Goal: Task Accomplishment & Management: Manage account settings

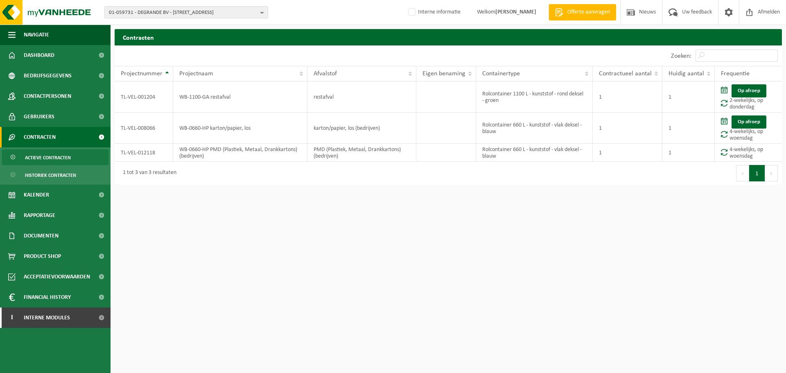
click at [206, 11] on span "01-059731 - DEGRANDE BV - [STREET_ADDRESS]" at bounding box center [183, 13] width 148 height 12
click at [115, 25] on input "03-080463" at bounding box center [186, 25] width 160 height 10
type input "01-080463"
click at [137, 40] on strong "01-080463 - BELGOMILK SCHOTEN - 2900 SCHOTEN, WASSERIJSTRAAT 5" at bounding box center [169, 37] width 120 height 6
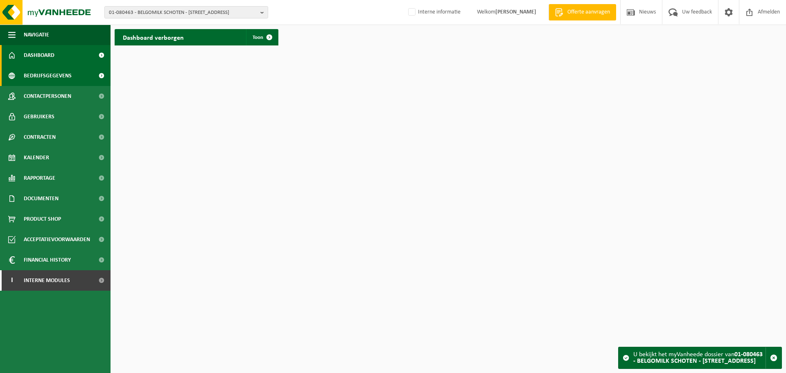
click at [63, 77] on span "Bedrijfsgegevens" at bounding box center [48, 76] width 48 height 20
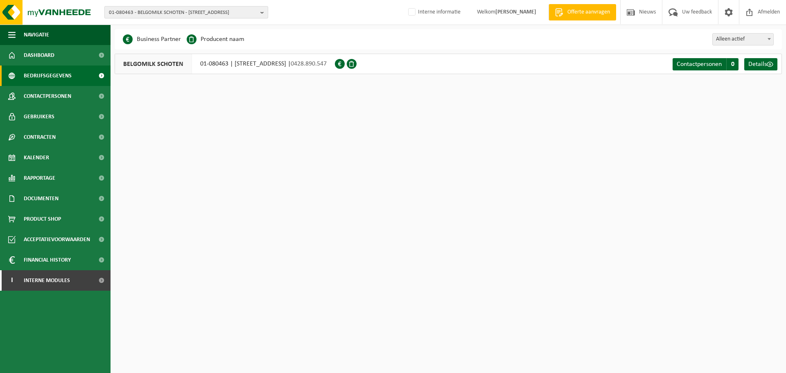
click at [257, 13] on span "01-080463 - BELGOMILK SCHOTEN - 2900 SCHOTEN, WASSERIJSTRAAT 5" at bounding box center [183, 13] width 148 height 12
click at [326, 29] on div "Even geduld. Door de grote hoeveelheid gegevens duurt het laden even. Business …" at bounding box center [393, 41] width 786 height 82
click at [66, 100] on span "Contactpersonen" at bounding box center [48, 96] width 48 height 20
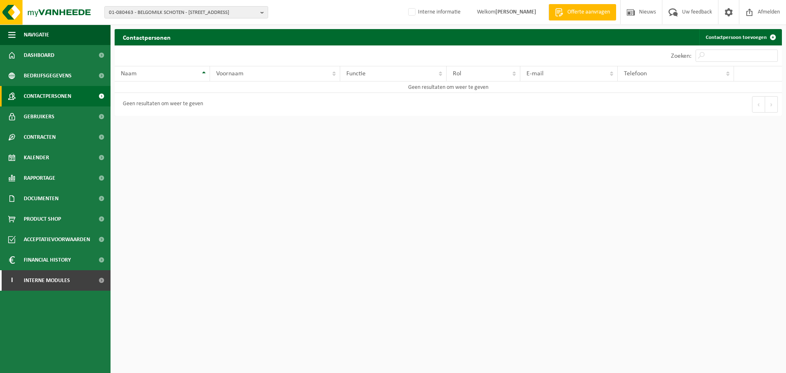
click at [59, 117] on link "Gebruikers" at bounding box center [55, 116] width 111 height 20
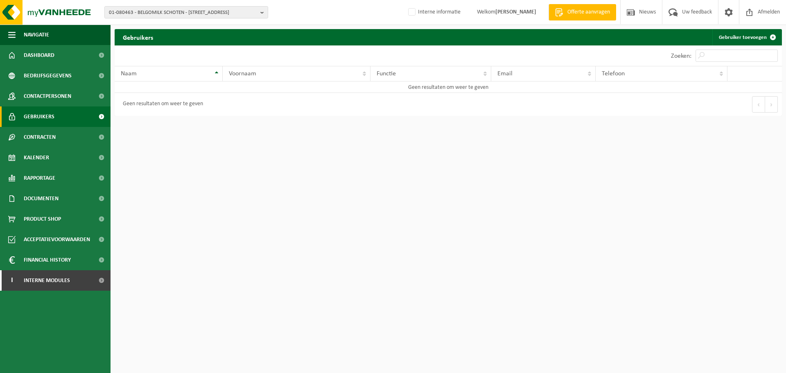
click at [361, 54] on div "10 25 50 100 10 resultaten weergeven" at bounding box center [282, 55] width 334 height 20
click at [51, 280] on span "Interne modules" at bounding box center [47, 280] width 46 height 20
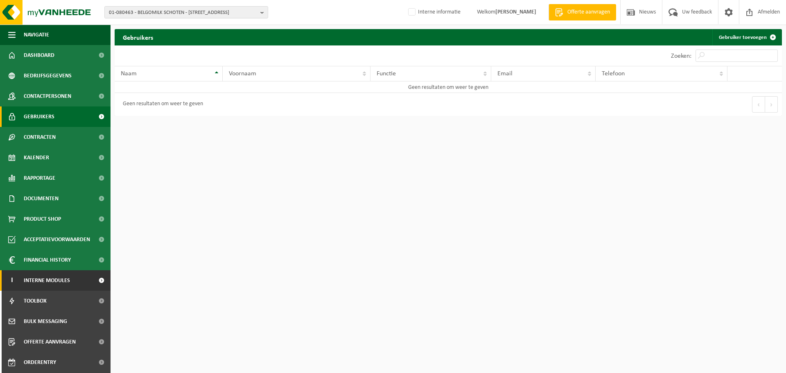
scroll to position [41, 0]
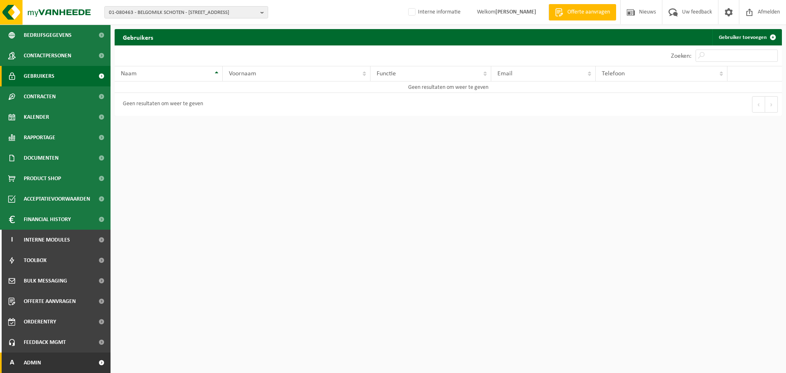
click at [35, 365] on span "Admin" at bounding box center [32, 363] width 17 height 20
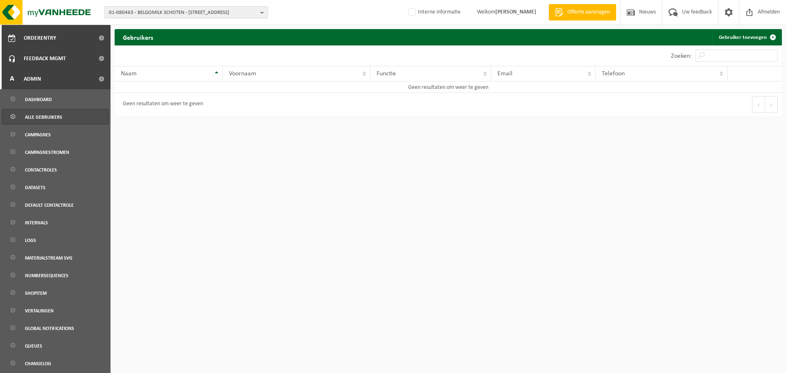
click at [68, 117] on link "Alle gebruikers" at bounding box center [55, 117] width 106 height 16
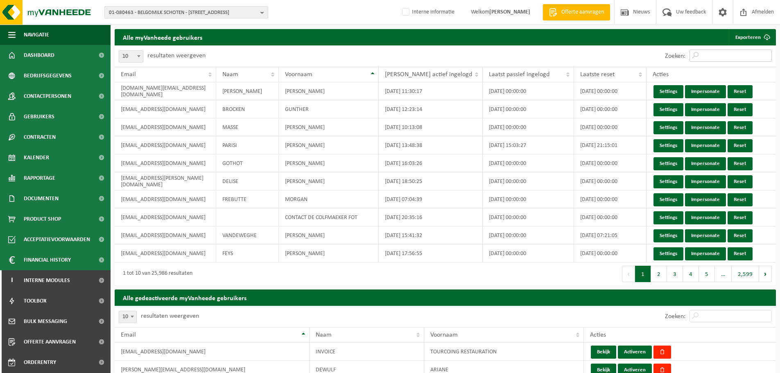
click at [741, 57] on input "Zoeken:" at bounding box center [731, 56] width 82 height 12
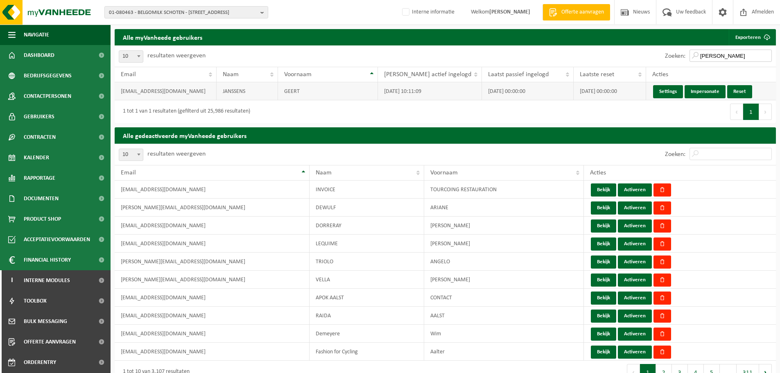
type input "geert janssens"
click at [181, 93] on td "geert.janssens@milcobel.com" at bounding box center [166, 91] width 102 height 18
copy td "geert.janssens@milcobel.com"
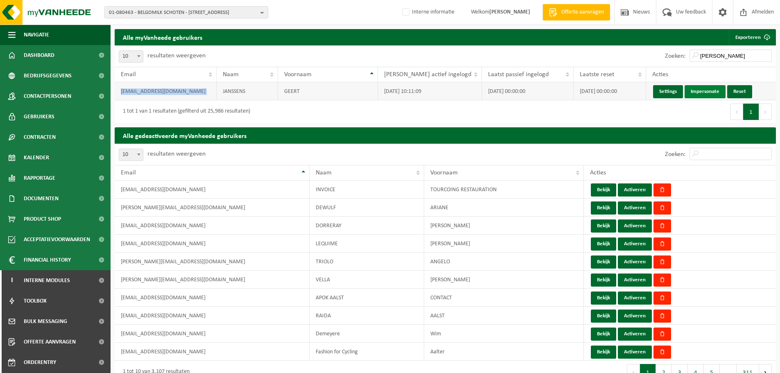
click at [695, 94] on link "Impersonate" at bounding box center [705, 91] width 41 height 13
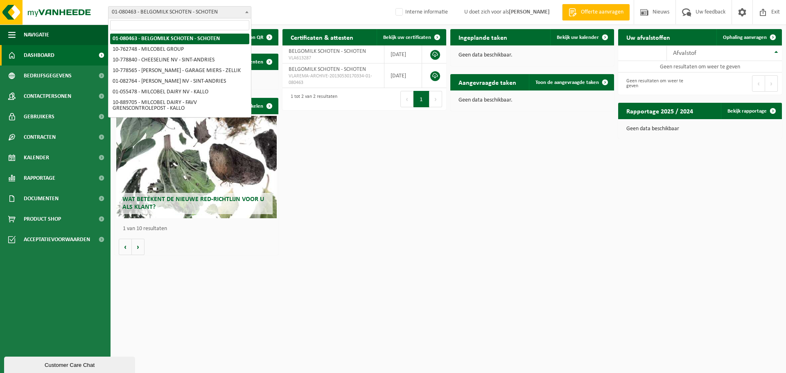
click at [231, 15] on span "01-080463 - BELGOMILK SCHOTEN - SCHOTEN" at bounding box center [180, 12] width 143 height 11
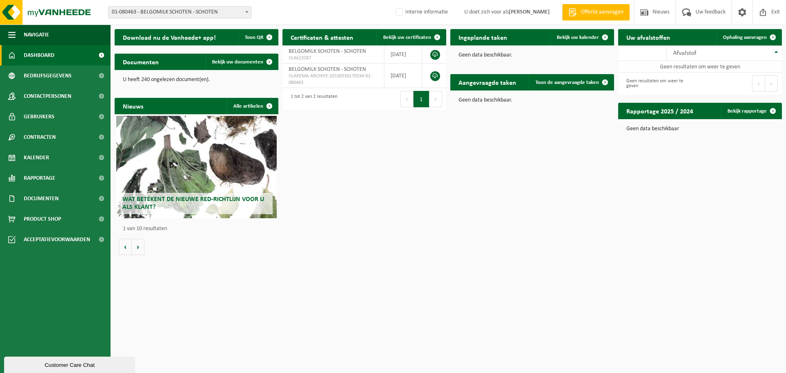
click at [293, 12] on div "Vestiging: 01-080463 - BELGOMILK SCHOTEN - SCHOTEN 10-762748 - MILCOBEL GROUP 1…" at bounding box center [393, 12] width 786 height 25
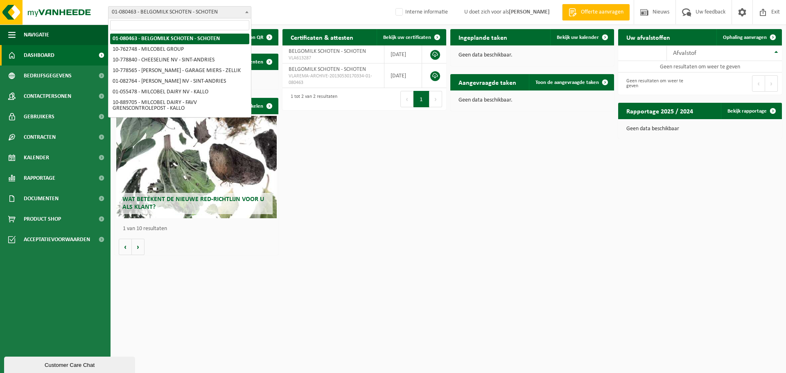
click at [231, 8] on span "01-080463 - BELGOMILK SCHOTEN - SCHOTEN" at bounding box center [180, 12] width 143 height 11
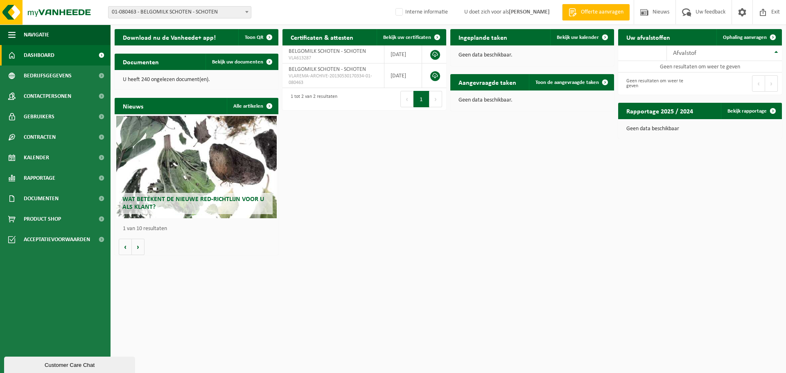
click at [320, 18] on div "Vestiging: 01-080463 - BELGOMILK SCHOTEN - SCHOTEN 10-762748 - MILCOBEL GROUP 1…" at bounding box center [393, 12] width 786 height 25
click at [55, 97] on span "Contactpersonen" at bounding box center [48, 96] width 48 height 20
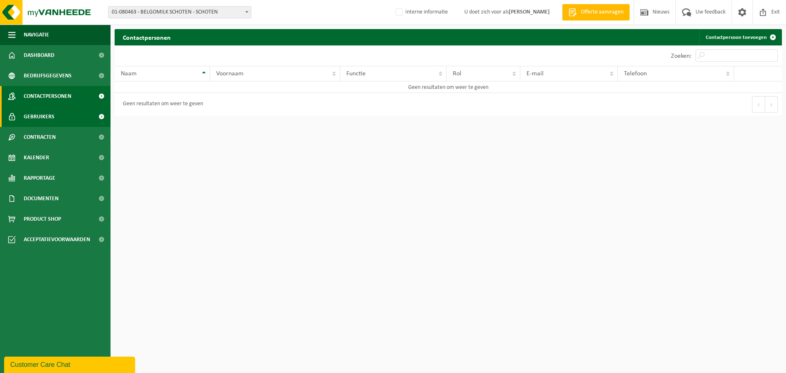
click at [57, 116] on link "Gebruikers" at bounding box center [55, 116] width 111 height 20
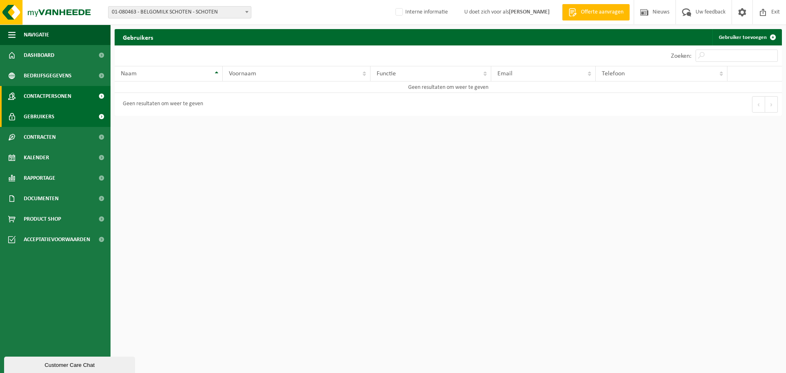
click at [43, 91] on span "Contactpersonen" at bounding box center [48, 96] width 48 height 20
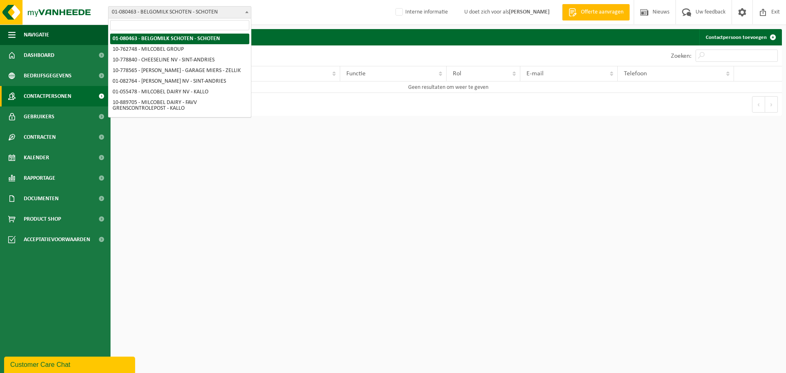
click at [207, 16] on span "01-080463 - BELGOMILK SCHOTEN - SCHOTEN" at bounding box center [180, 12] width 143 height 11
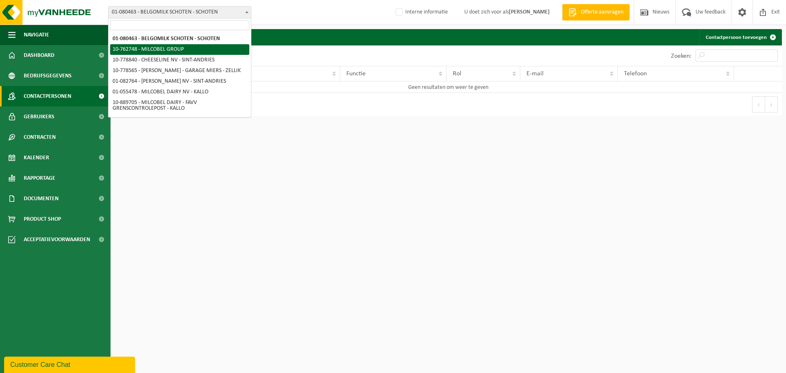
select select "11519"
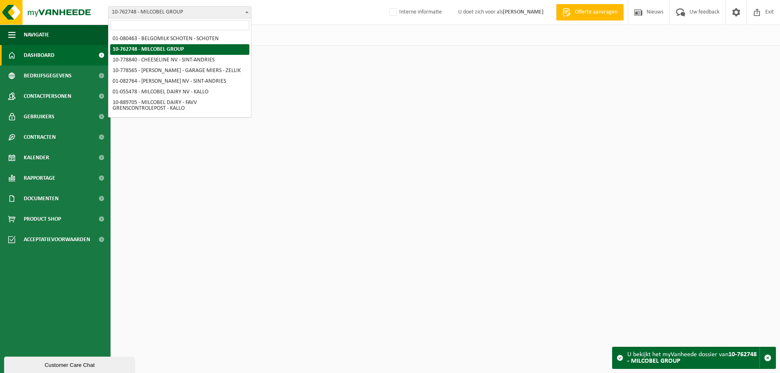
click at [221, 18] on span "10-762748 - MILCOBEL GROUP" at bounding box center [179, 12] width 143 height 12
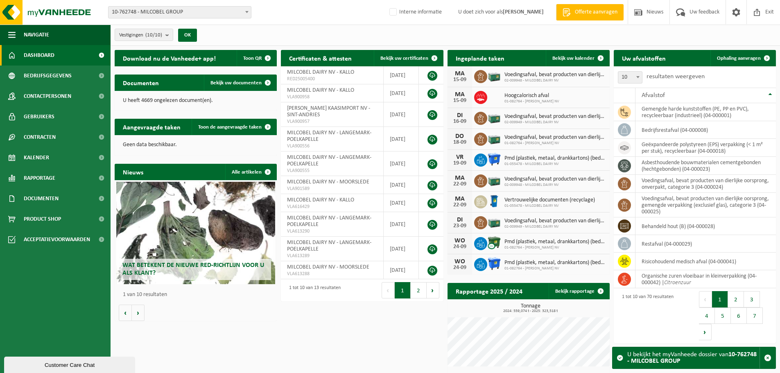
click at [302, 21] on div "Vestiging: 01-080463 - BELGOMILK SCHOTEN - SCHOTEN 10-762748 - MILCOBEL GROUP 1…" at bounding box center [390, 12] width 780 height 25
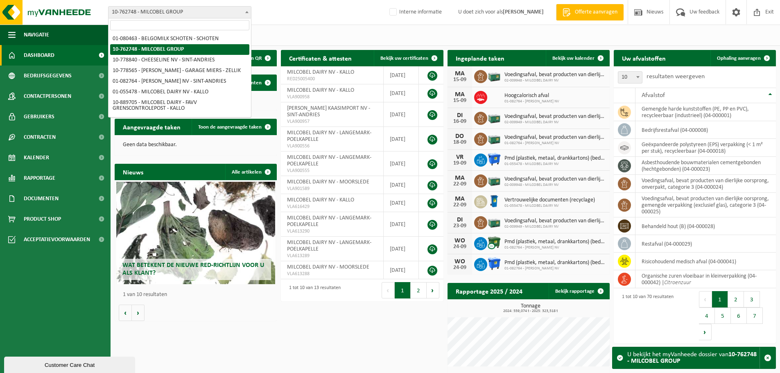
click at [222, 10] on span "10-762748 - MILCOBEL GROUP" at bounding box center [180, 12] width 143 height 11
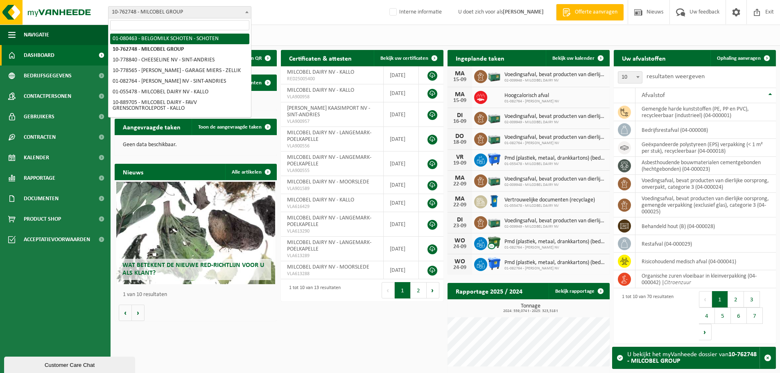
select select "588"
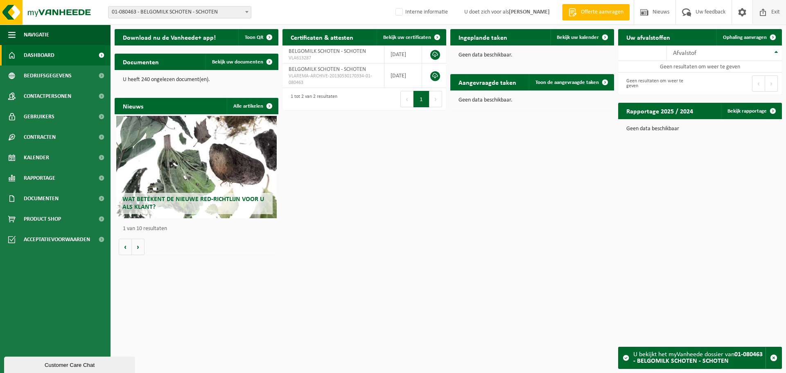
click at [779, 9] on span "Exit" at bounding box center [776, 12] width 13 height 24
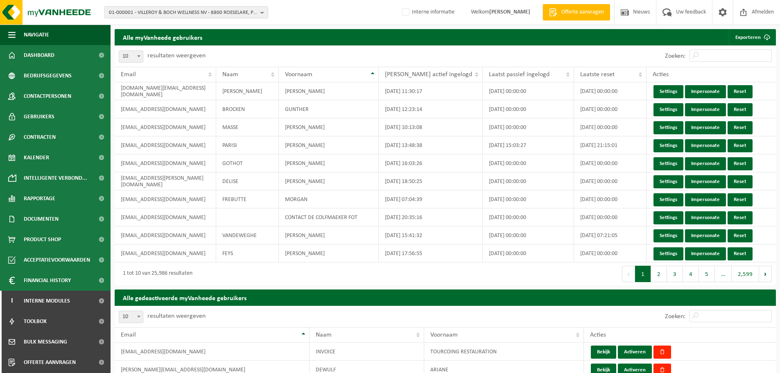
click at [335, 18] on div "01-000001 - VILLEROY & BOCH WELLNESS NV - 8800 ROESELARE, POPULIERSTRAAT 1 01-0…" at bounding box center [390, 12] width 780 height 25
click at [248, 16] on span "01-000001 - VILLEROY & BOCH WELLNESS NV - 8800 ROESELARE, POPULIERSTRAAT 1" at bounding box center [183, 13] width 148 height 12
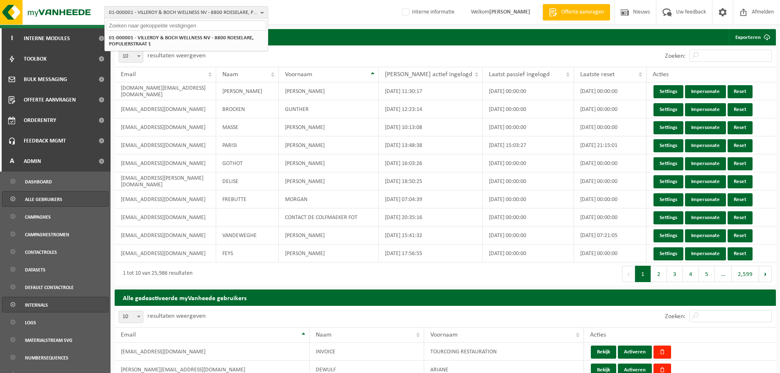
scroll to position [265, 0]
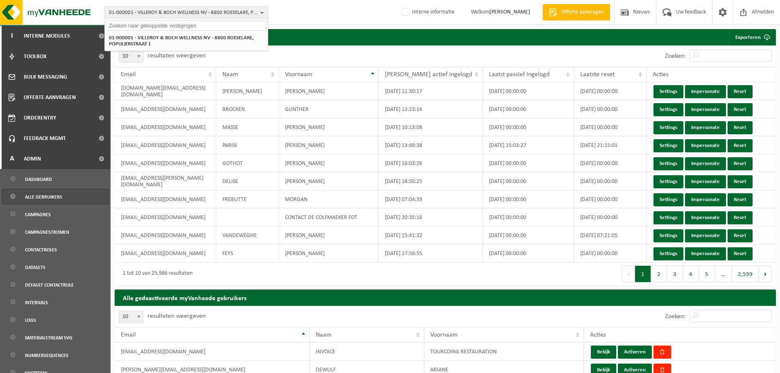
click at [50, 199] on span "Alle gebruikers" at bounding box center [43, 197] width 37 height 16
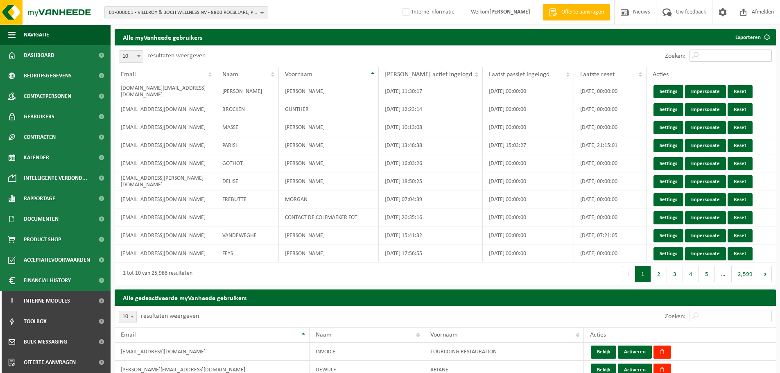
click at [721, 57] on input "Zoeken:" at bounding box center [731, 56] width 82 height 12
paste input "[EMAIL_ADDRESS][DOMAIN_NAME]"
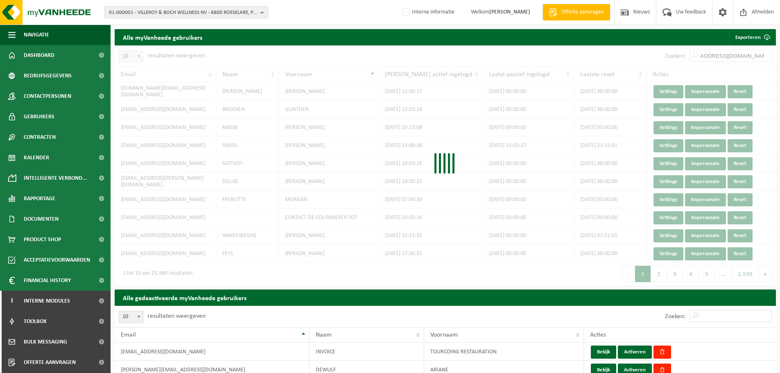
scroll to position [0, 9]
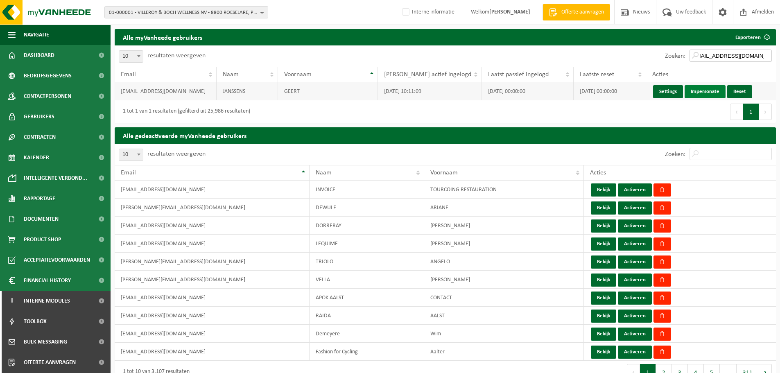
type input "[EMAIL_ADDRESS][DOMAIN_NAME]"
click at [705, 89] on link "Impersonate" at bounding box center [705, 91] width 41 height 13
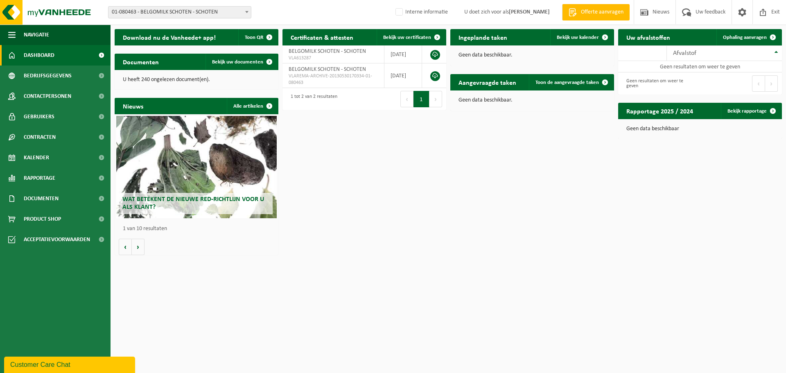
click at [387, 149] on div "Download nu de Vanheede+ app! Toon QR Certificaten & attesten Bekijk uw certifi…" at bounding box center [449, 142] width 672 height 234
click at [72, 77] on link "Bedrijfsgegevens" at bounding box center [55, 76] width 111 height 20
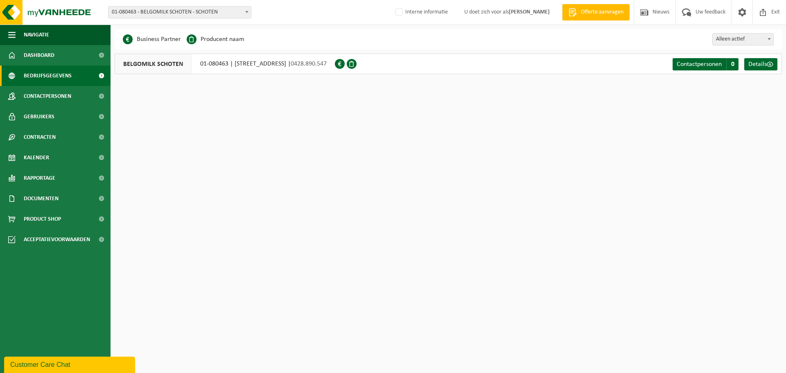
click at [304, 136] on html "Vestiging: 01-080463 - BELGOMILK SCHOTEN - SCHOTEN 10-762748 - MILCOBEL GROUP 1…" at bounding box center [393, 186] width 786 height 373
click at [764, 15] on span at bounding box center [763, 12] width 12 height 24
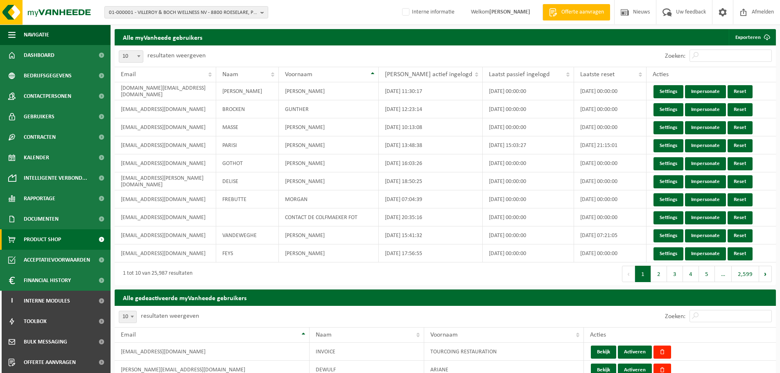
scroll to position [345, 0]
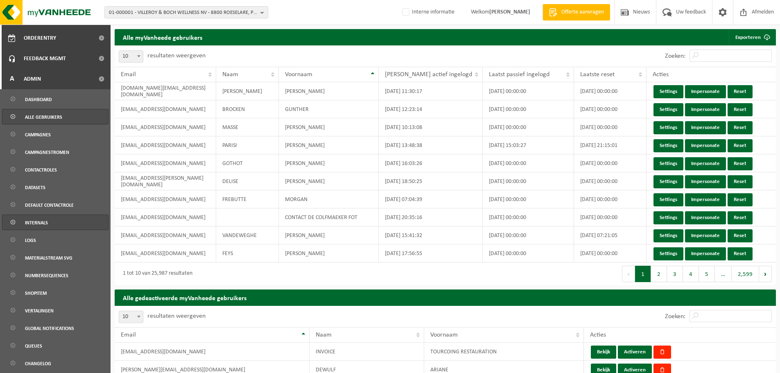
click at [38, 230] on link "Internals" at bounding box center [55, 223] width 106 height 16
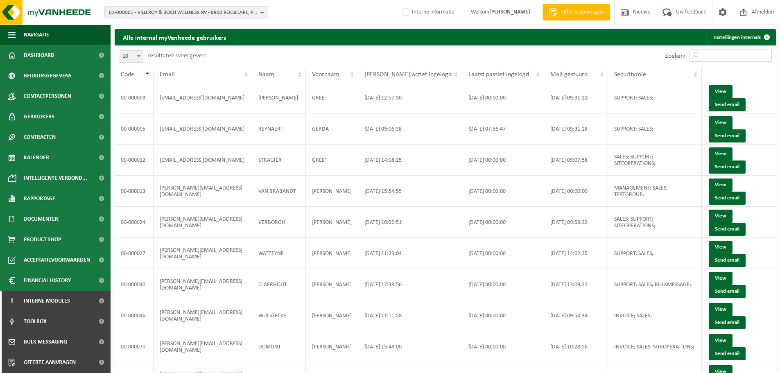
click at [718, 58] on input "Zoeken:" at bounding box center [731, 56] width 82 height 12
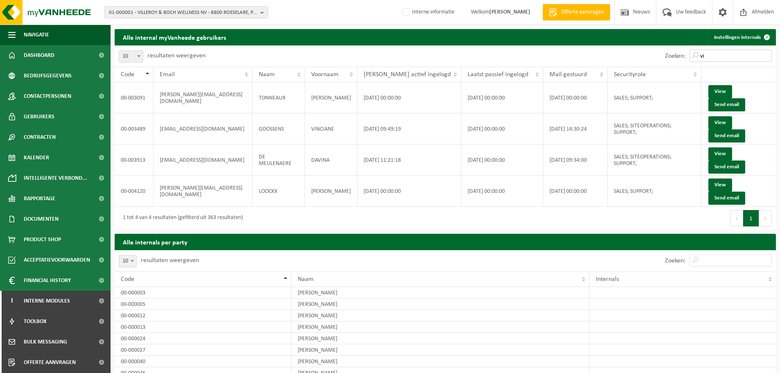
type input "v"
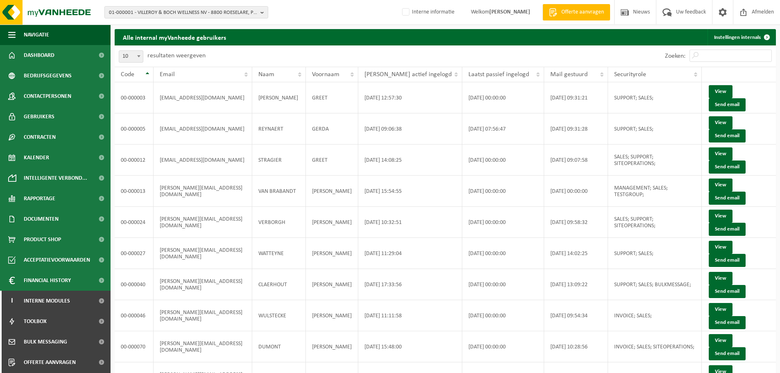
type input "vincent"
click at [564, 52] on div "Zoeken:" at bounding box center [611, 55] width 331 height 21
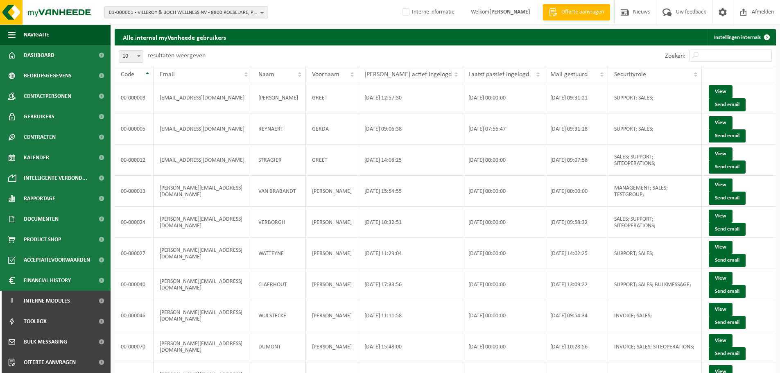
click at [198, 58] on label "resultaten weergeven" at bounding box center [176, 55] width 58 height 7
click at [145, 50] on select "10 25 50 100" at bounding box center [133, 50] width 25 height 0
click at [198, 58] on label "resultaten weergeven" at bounding box center [176, 55] width 58 height 7
click at [145, 50] on select "10 25 50 100" at bounding box center [133, 50] width 25 height 0
click at [198, 58] on label "resultaten weergeven" at bounding box center [176, 55] width 58 height 7
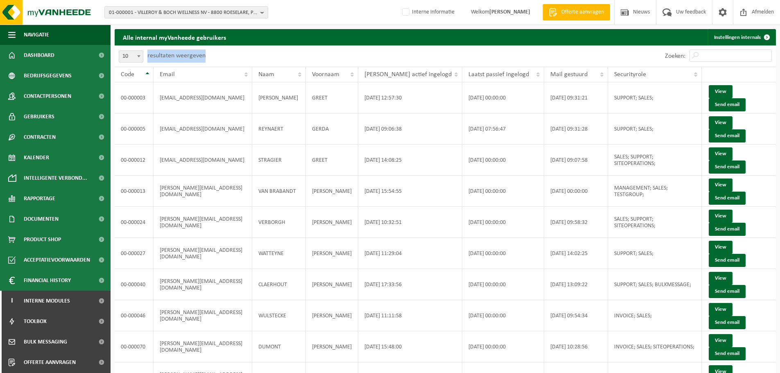
click at [145, 50] on select "10 25 50 100" at bounding box center [133, 50] width 25 height 0
click at [246, 56] on div "10 25 50 100 10 resultaten weergeven" at bounding box center [280, 55] width 331 height 21
click at [307, 61] on div "10 25 50 100 10 resultaten weergeven" at bounding box center [280, 55] width 331 height 21
click at [721, 53] on input "Zoeken:" at bounding box center [731, 56] width 82 height 12
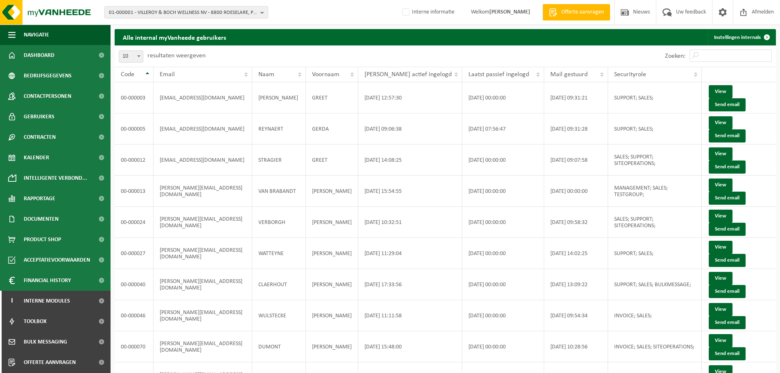
click at [575, 57] on div "Zoeken:" at bounding box center [611, 55] width 331 height 21
